Goal: Task Accomplishment & Management: Manage account settings

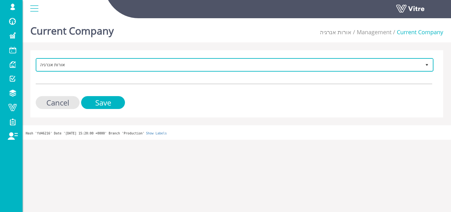
click at [175, 63] on span "אורות אנרגיה" at bounding box center [229, 64] width 385 height 11
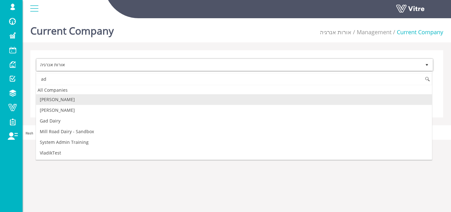
click at [67, 102] on li "[PERSON_NAME]" at bounding box center [234, 99] width 396 height 11
type input "ad"
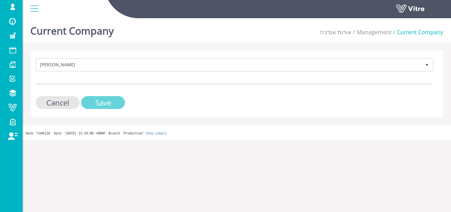
click at [95, 104] on input "Save" at bounding box center [103, 102] width 44 height 13
